Goal: Task Accomplishment & Management: Manage account settings

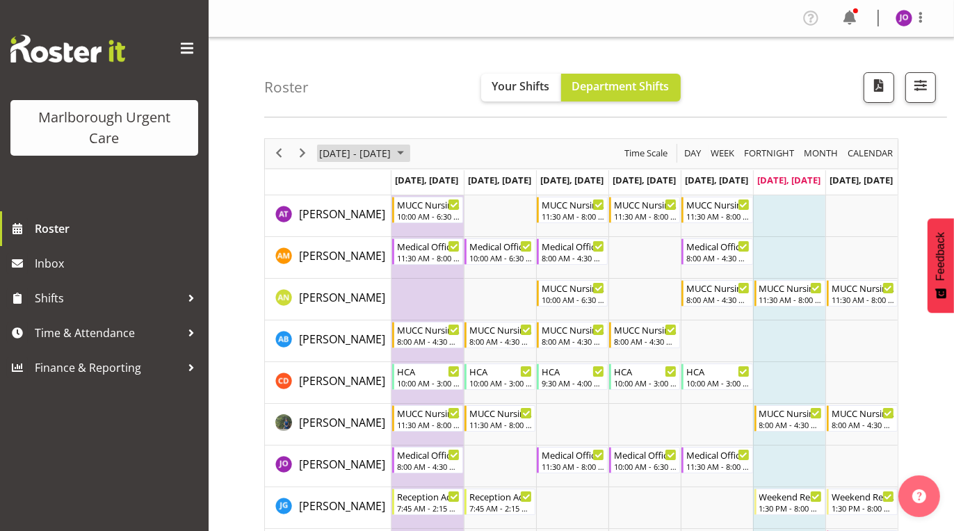
click at [409, 150] on span "September 2025" at bounding box center [400, 153] width 17 height 17
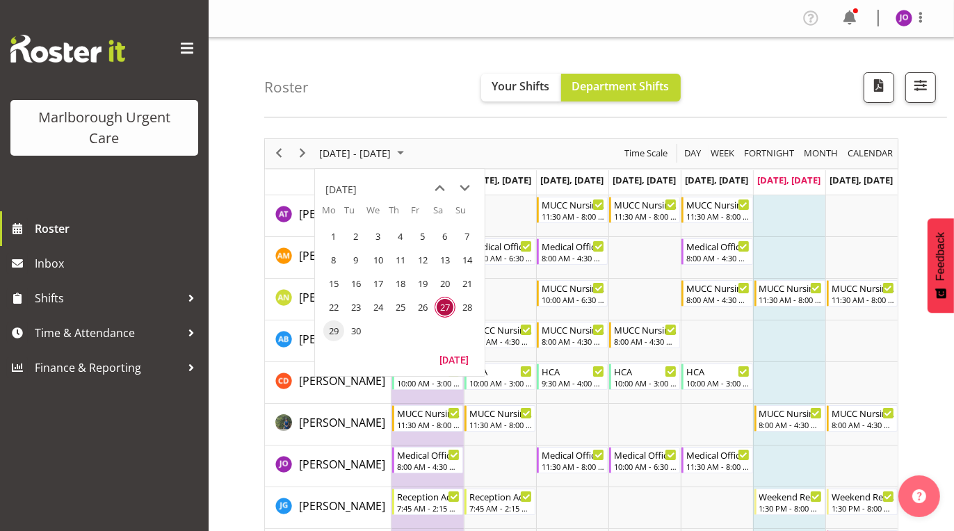
click at [334, 328] on span "29" at bounding box center [333, 331] width 21 height 21
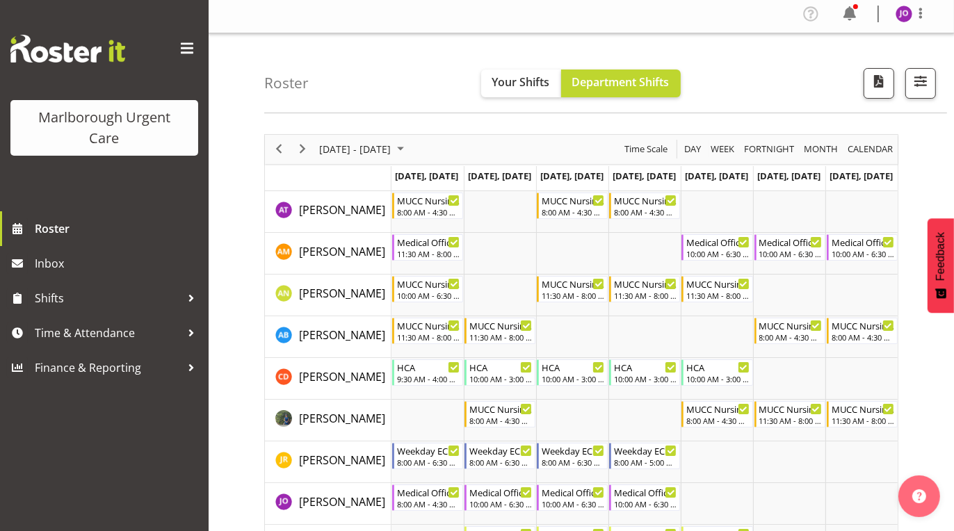
scroll to position [1, 0]
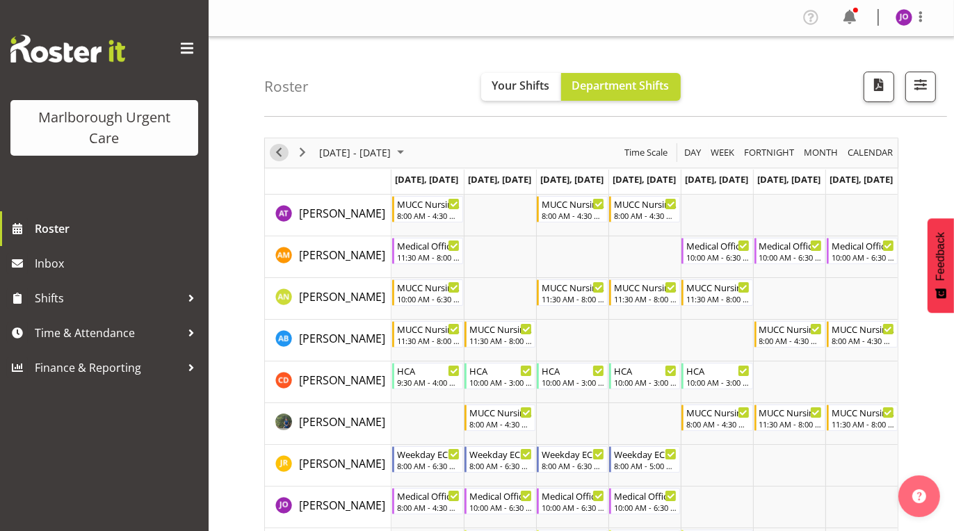
click at [280, 150] on span "Previous" at bounding box center [278, 152] width 17 height 17
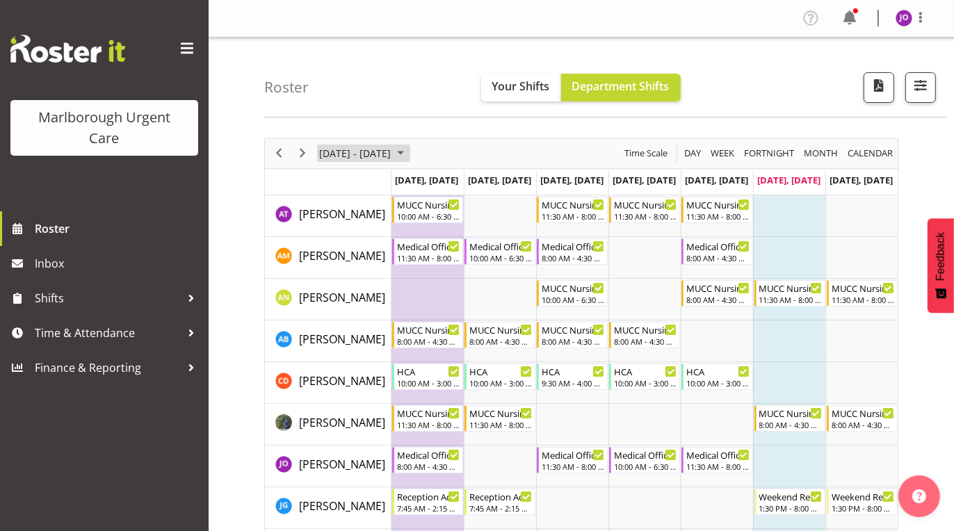
click at [409, 150] on span "September 2025" at bounding box center [400, 153] width 17 height 17
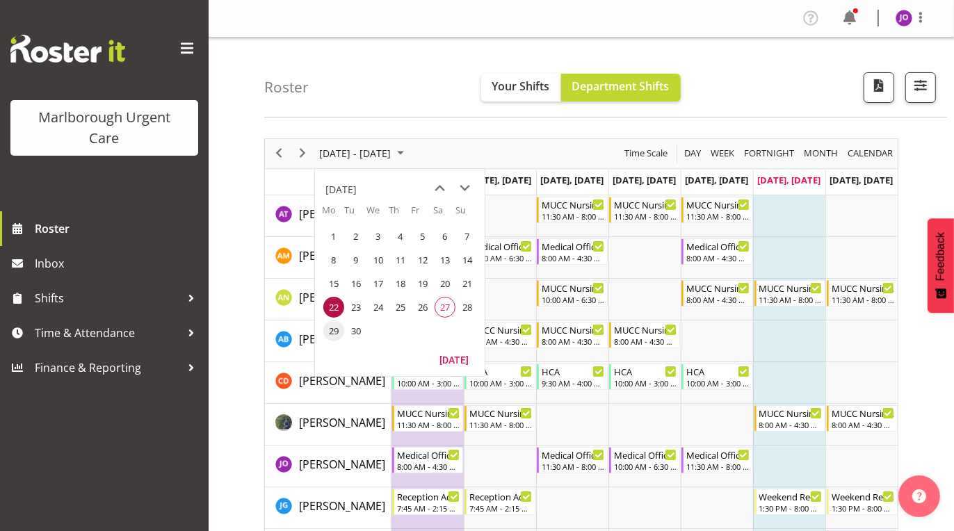
click at [334, 329] on span "29" at bounding box center [333, 331] width 21 height 21
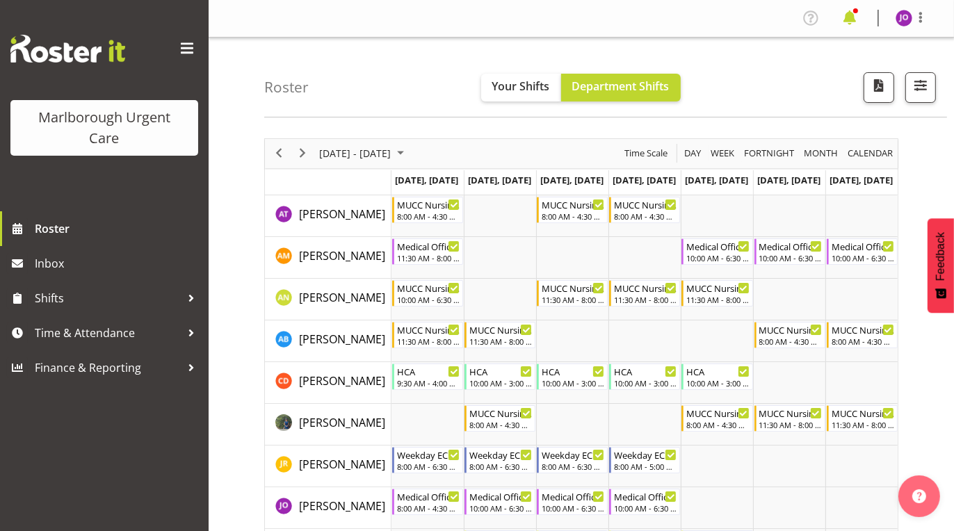
click at [851, 13] on span at bounding box center [850, 18] width 22 height 22
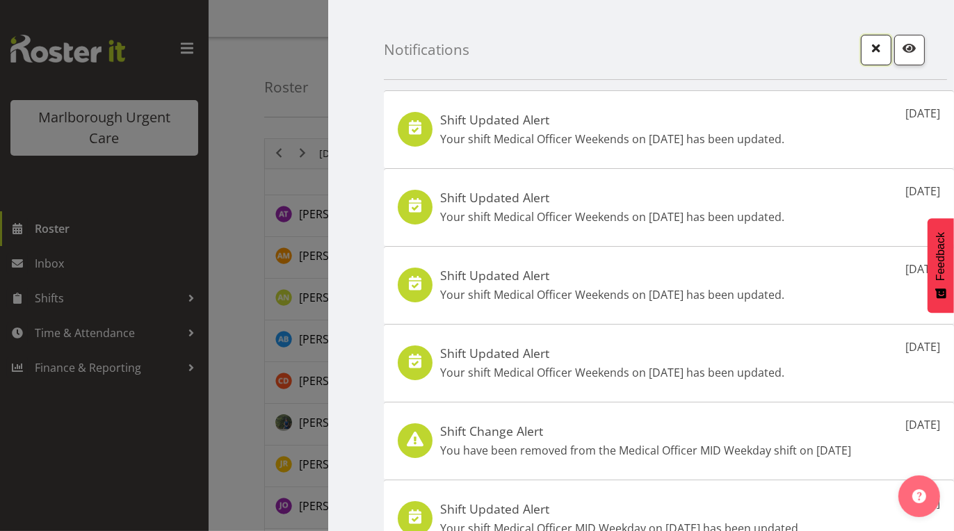
click at [867, 49] on span "button" at bounding box center [876, 48] width 18 height 18
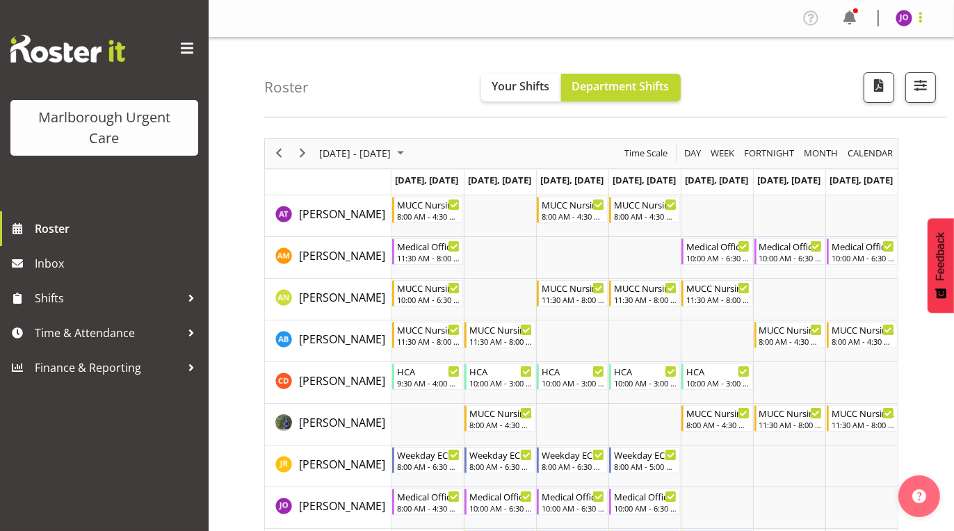
click at [919, 19] on span at bounding box center [920, 17] width 17 height 17
click at [846, 47] on link "Profile" at bounding box center [862, 47] width 134 height 25
click at [186, 46] on span at bounding box center [187, 49] width 22 height 22
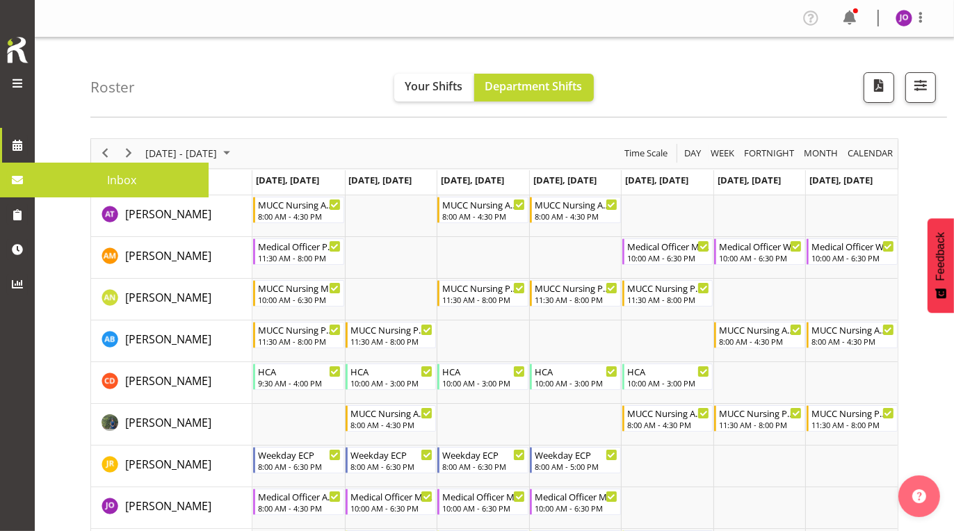
click at [19, 185] on span at bounding box center [17, 180] width 21 height 21
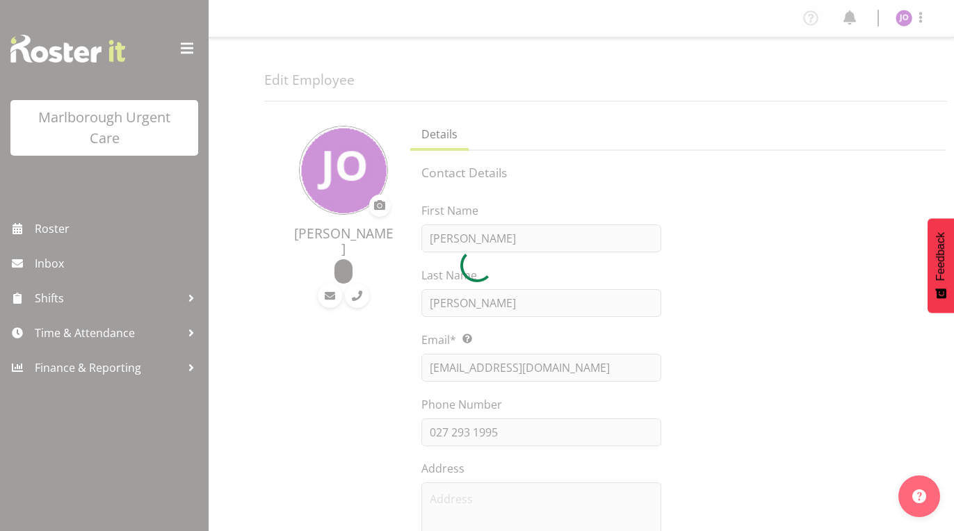
select select "TimelineWeek"
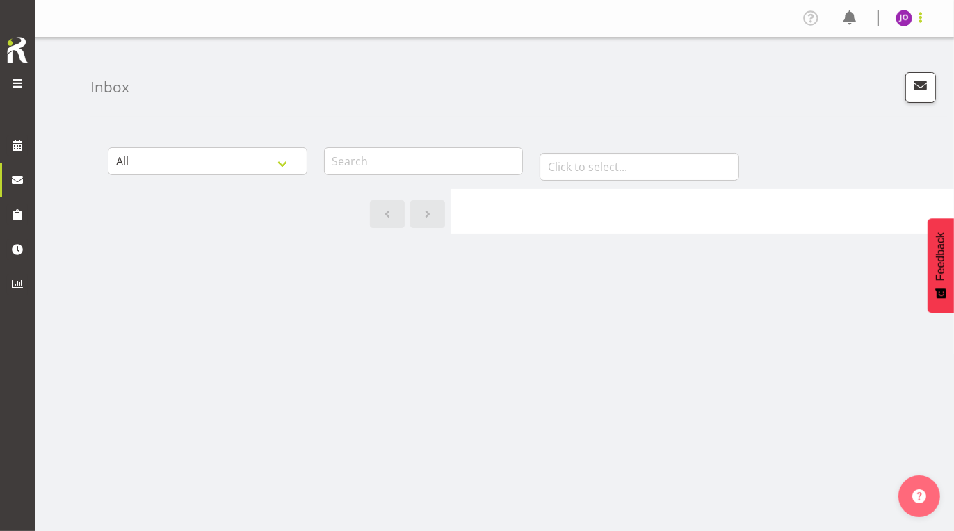
click at [916, 19] on span at bounding box center [920, 17] width 17 height 17
click at [853, 80] on link "Log Out" at bounding box center [862, 72] width 134 height 25
